Goal: Find specific page/section: Find specific page/section

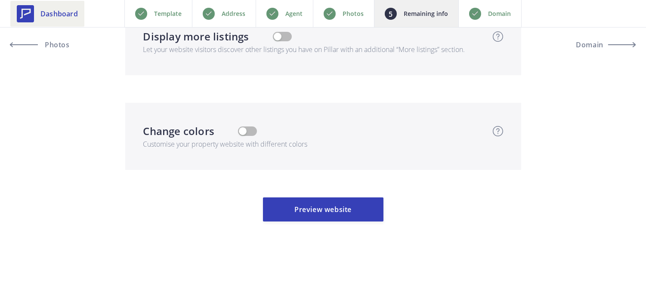
click at [66, 20] on link "Dashboard" at bounding box center [47, 14] width 74 height 26
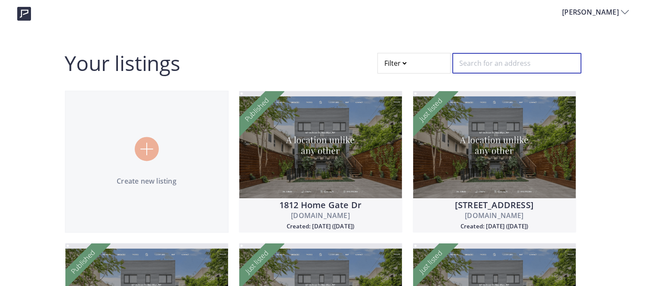
click at [484, 61] on input "text" at bounding box center [517, 63] width 129 height 21
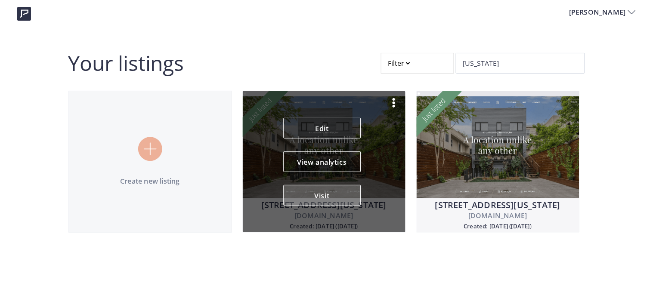
click at [326, 195] on button "Visit" at bounding box center [322, 195] width 78 height 21
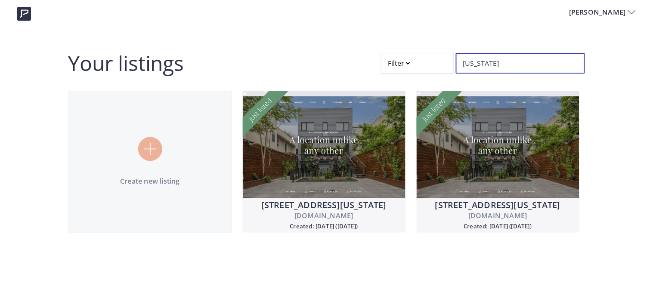
drag, startPoint x: 496, startPoint y: 70, endPoint x: 421, endPoint y: 19, distance: 91.2
click at [421, 19] on div "[PERSON_NAME] Your listings Filter [US_STATE] Create new listing [STREET_ADDRES…" at bounding box center [326, 121] width 653 height 243
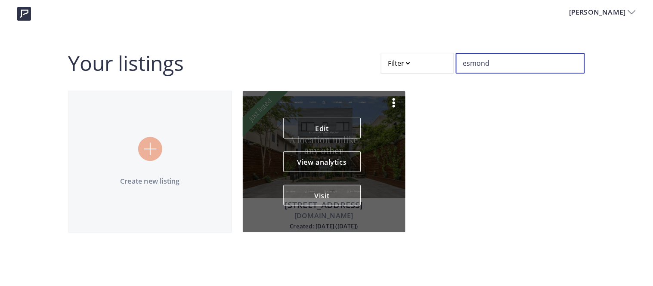
type input "esmond"
click at [308, 191] on button "Visit" at bounding box center [322, 195] width 78 height 21
